Goal: Check status: Check status

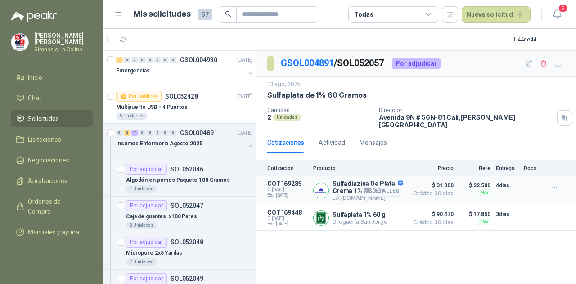
click at [400, 185] on button "Detalles" at bounding box center [382, 191] width 42 height 12
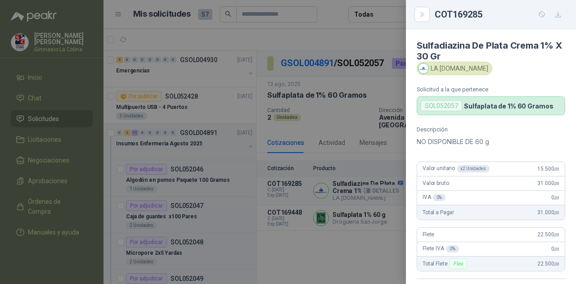
click at [553, 177] on div "Valor bruto 31.000 ,00" at bounding box center [491, 183] width 148 height 14
click at [376, 130] on div at bounding box center [288, 142] width 576 height 284
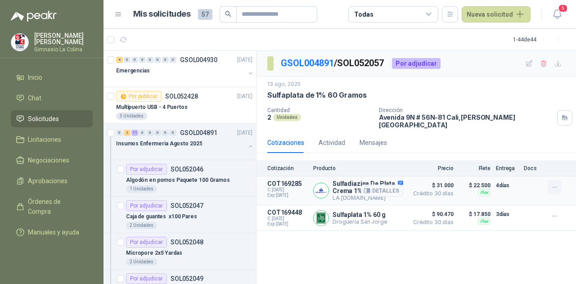
click at [553, 184] on icon "button" at bounding box center [555, 188] width 8 height 8
click at [488, 133] on div "Cotizaciones Actividad Mensajes" at bounding box center [416, 142] width 298 height 21
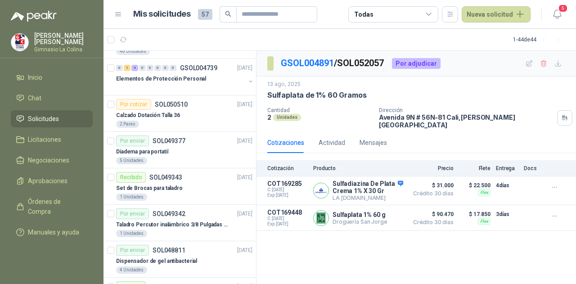
scroll to position [614, 0]
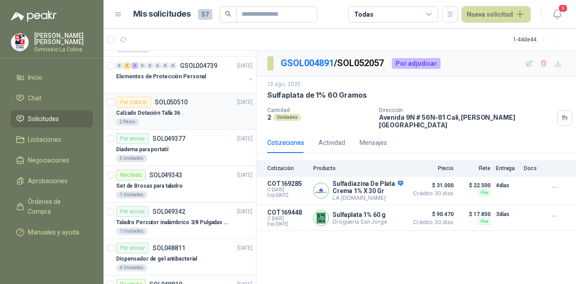
click at [180, 108] on div "Calzado Dotación Talla 36" at bounding box center [184, 113] width 136 height 11
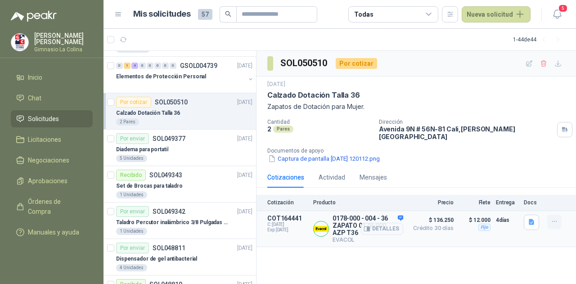
click at [557, 218] on icon "button" at bounding box center [555, 222] width 8 height 8
click at [444, 250] on div "SOL050510 Por cotizar [DATE] Calzado Dotación Talla 36 Zapatos de Dotación para…" at bounding box center [417, 168] width 320 height 234
